Goal: Navigation & Orientation: Find specific page/section

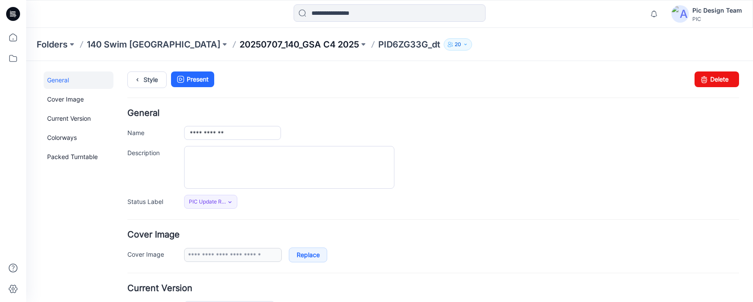
click at [239, 44] on p "20250707_140_GSA C4 2025" at bounding box center [299, 44] width 120 height 12
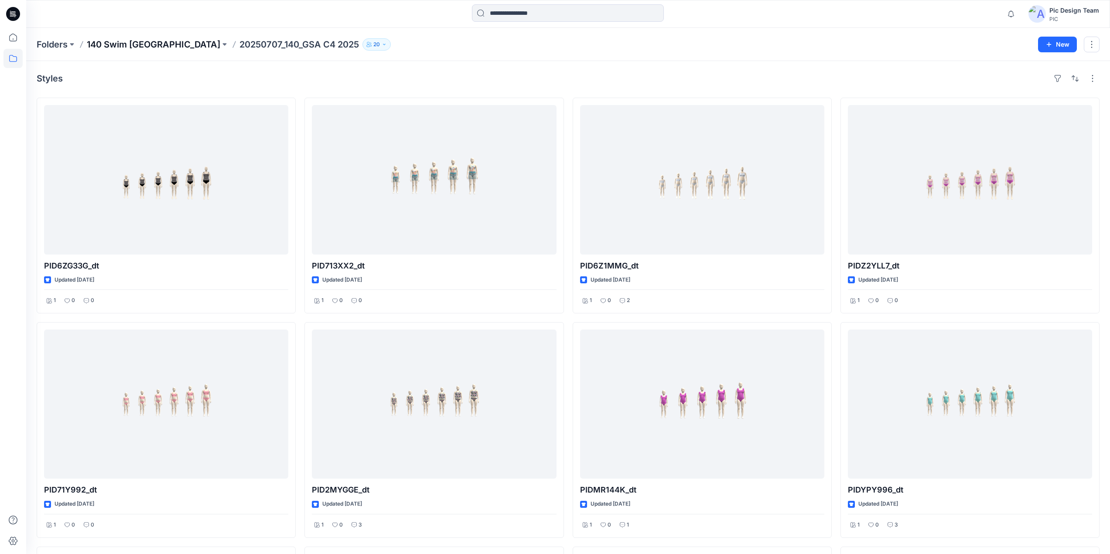
click at [124, 45] on p "140 Swim [GEOGRAPHIC_DATA]" at bounding box center [153, 44] width 133 height 12
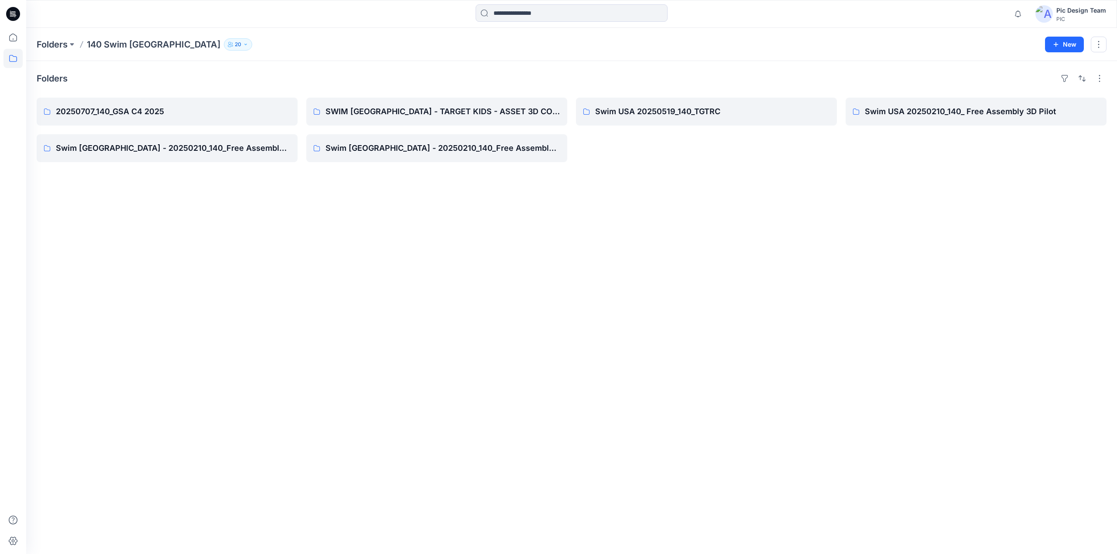
click at [13, 14] on icon at bounding box center [13, 14] width 14 height 14
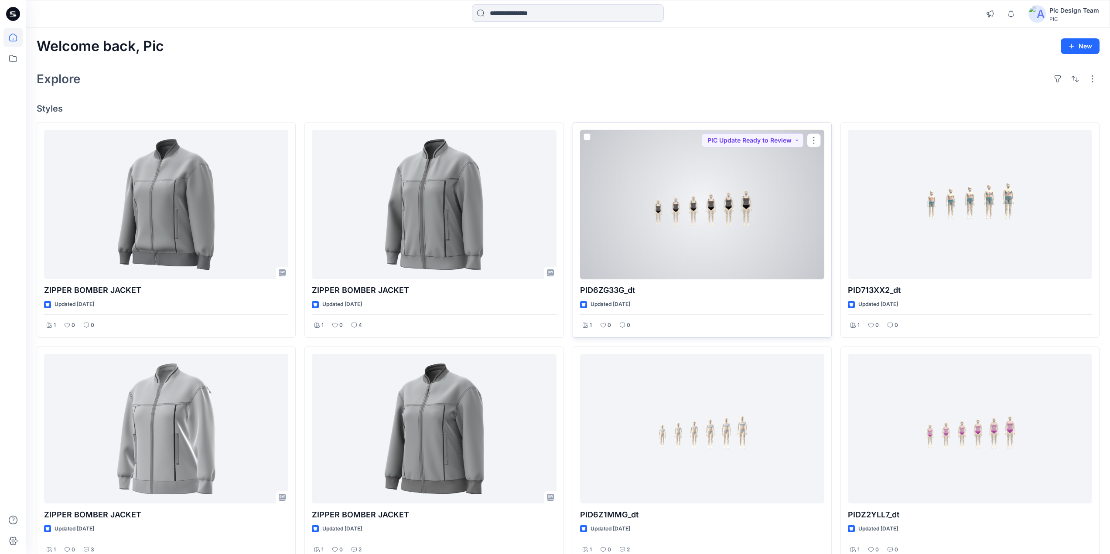
click at [737, 225] on div at bounding box center [702, 205] width 244 height 150
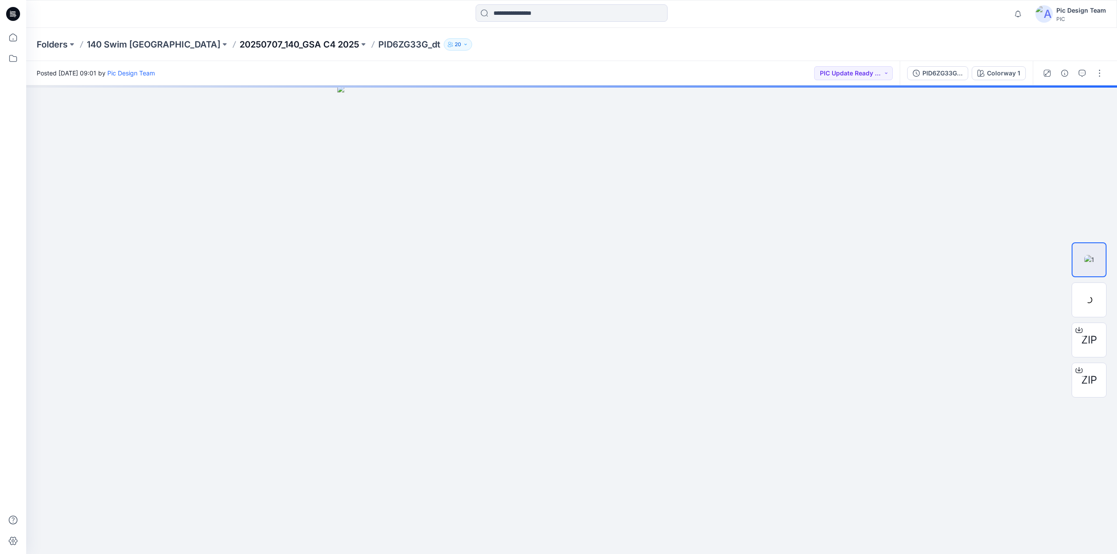
click at [257, 47] on p "20250707_140_GSA C4 2025" at bounding box center [299, 44] width 120 height 12
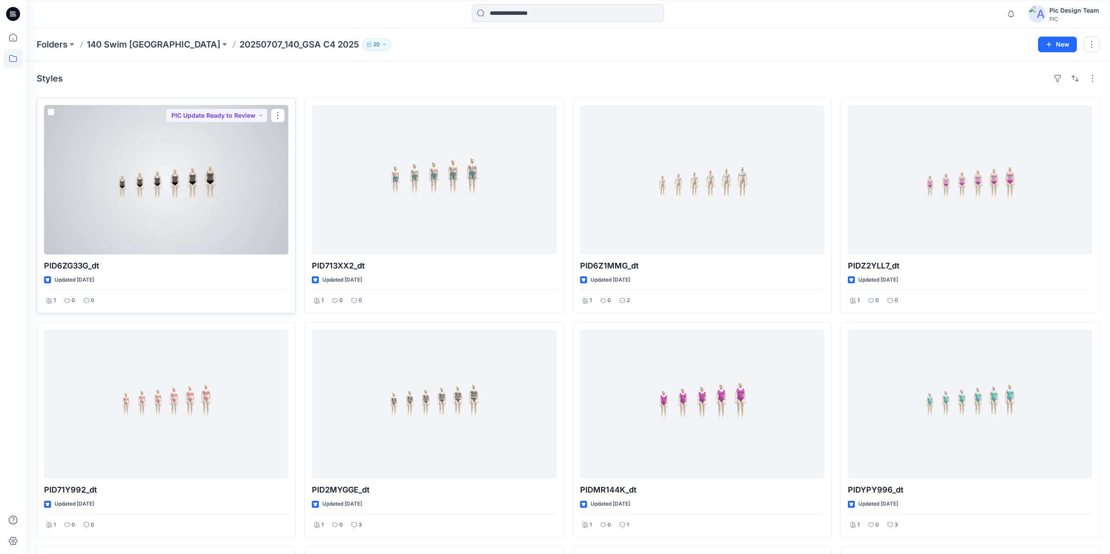
click at [151, 213] on div at bounding box center [166, 180] width 244 height 150
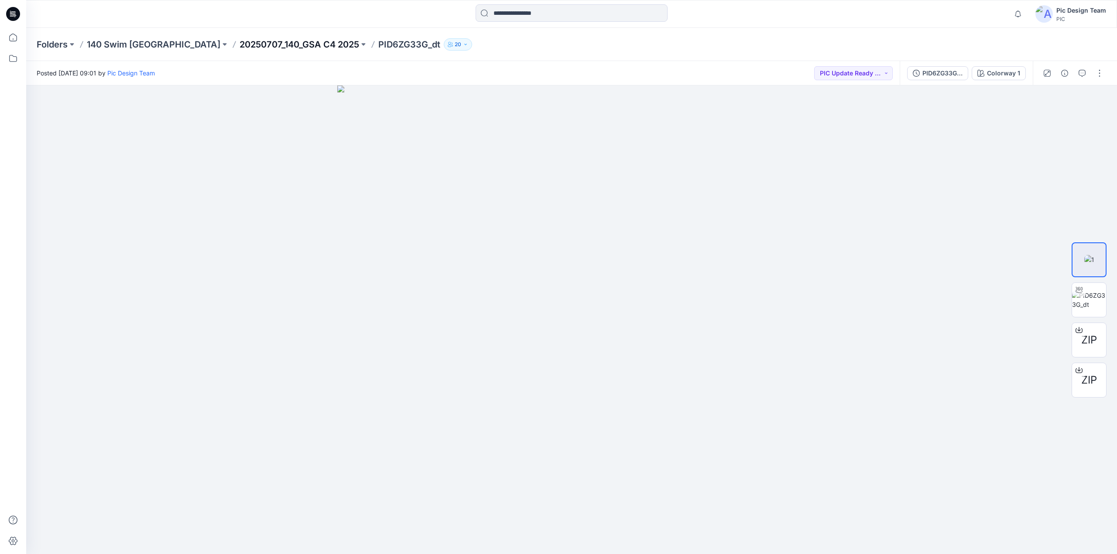
click at [239, 44] on p "20250707_140_GSA C4 2025" at bounding box center [299, 44] width 120 height 12
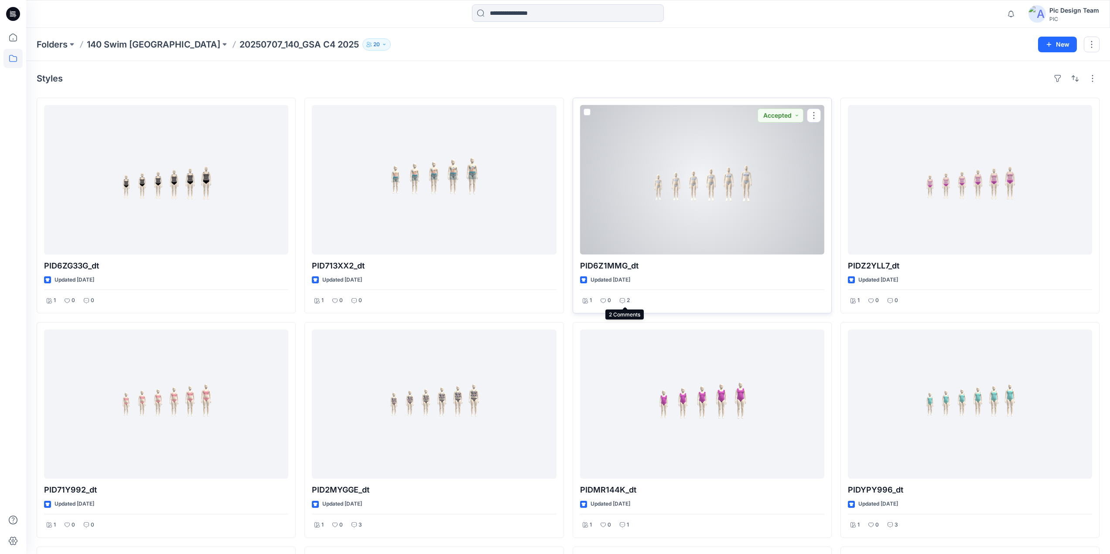
click at [622, 300] on icon at bounding box center [622, 300] width 5 height 5
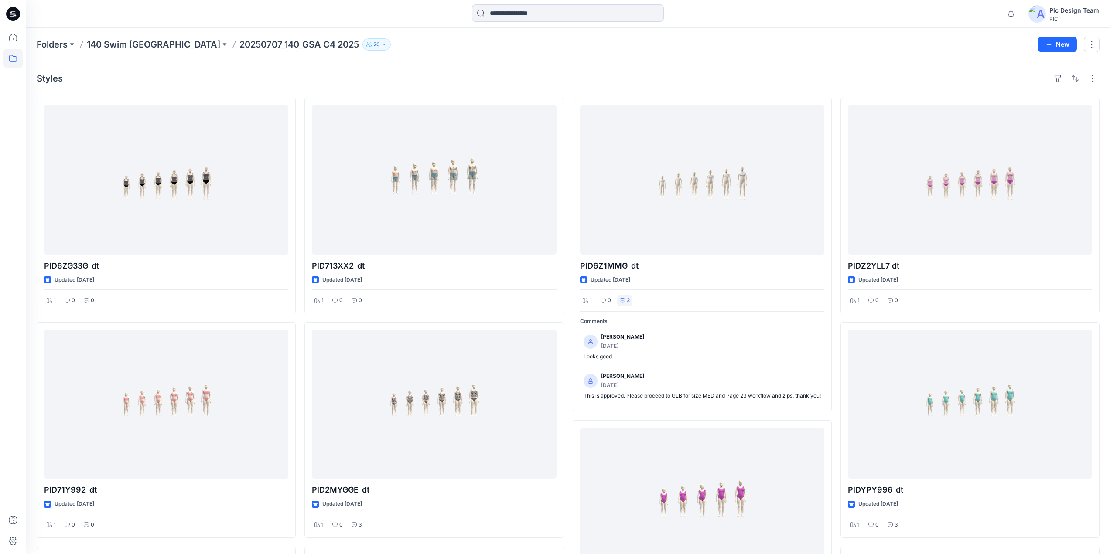
click at [10, 15] on icon at bounding box center [11, 14] width 3 height 0
